Goal: Transaction & Acquisition: Subscribe to service/newsletter

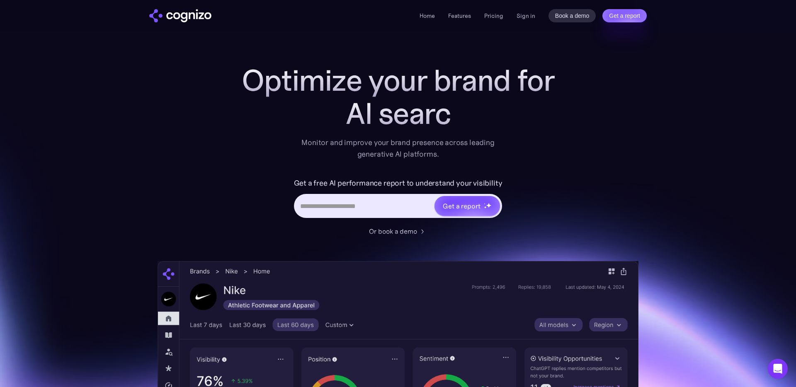
click at [338, 203] on input "Hero URL Input Form" at bounding box center [364, 206] width 139 height 16
type input "**********"
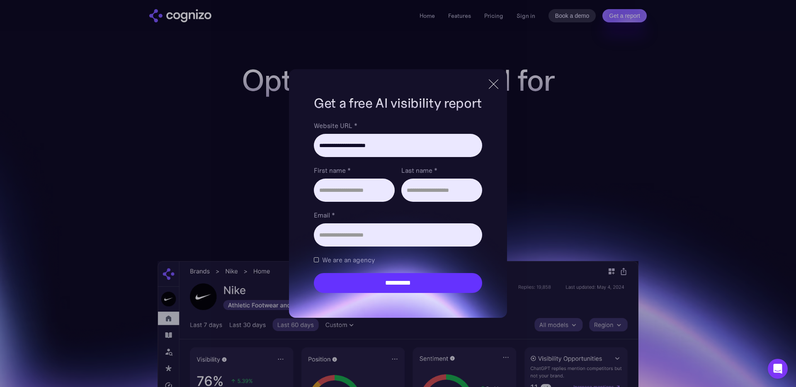
click at [497, 81] on div at bounding box center [494, 84] width 10 height 10
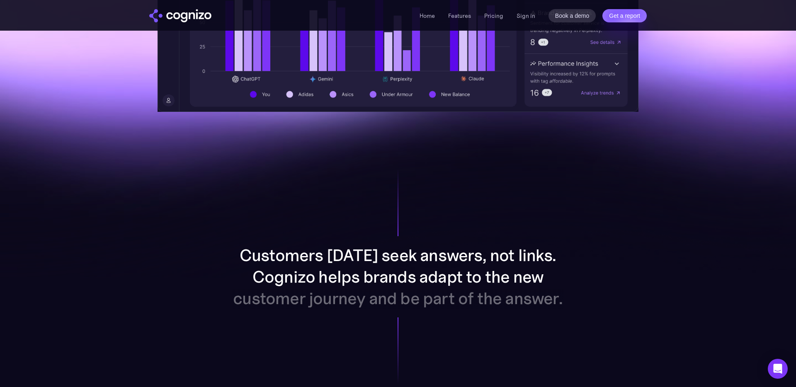
scroll to position [481, 0]
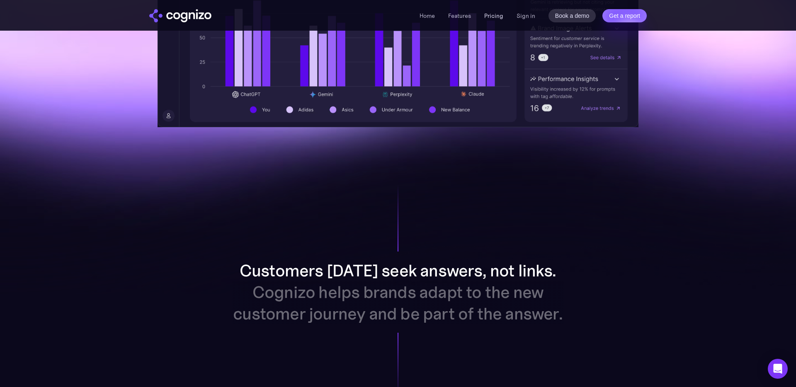
click at [495, 17] on link "Pricing" at bounding box center [493, 15] width 19 height 7
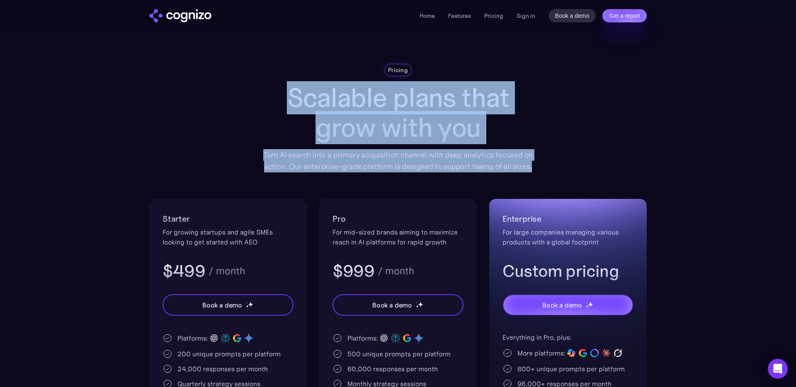
drag, startPoint x: 287, startPoint y: 99, endPoint x: 549, endPoint y: 167, distance: 270.5
click at [548, 166] on div "Pricing Scalable plans that grow with you Turn AI search into a primary acquisi…" at bounding box center [398, 284] width 498 height 440
